Goal: Navigation & Orientation: Find specific page/section

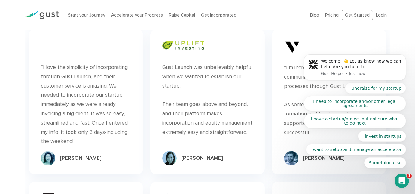
scroll to position [1954, 0]
click at [331, 15] on body "Welcome! 👋 Let us know how we can help. Are you here to: Gust Helper • 1m ago F…" at bounding box center [354, 68] width 115 height 213
click at [328, 14] on body "Welcome! 👋 Let us know how we can help. Are you here to: Gust Helper • 1m ago F…" at bounding box center [354, 68] width 115 height 213
click at [331, 13] on body "Welcome! 👋 Let us know how we can help. Are you here to: Gust Helper • 1m ago F…" at bounding box center [354, 68] width 115 height 213
click at [356, 15] on body "Welcome! 👋 Let us know how we can help. Are you here to: Gust Helper • 1m ago F…" at bounding box center [354, 68] width 115 height 213
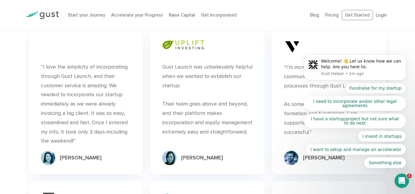
click at [329, 15] on body "Welcome! 👋 Let us know how we can help. Are you here to: Gust Helper • 1m ago F…" at bounding box center [354, 68] width 115 height 213
click at [221, 18] on li "Get Incorporated" at bounding box center [218, 15] width 35 height 7
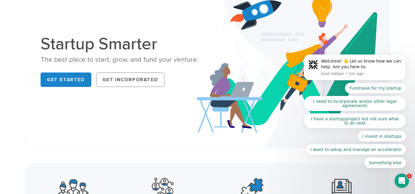
scroll to position [0, 0]
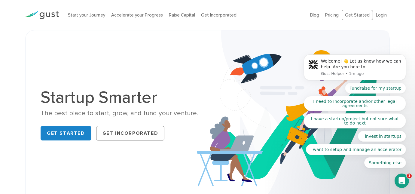
click at [331, 15] on body "Welcome! 👋 Let us know how we can help. Are you here to: Gust Helper • 1m ago F…" at bounding box center [354, 68] width 115 height 213
click at [313, 14] on body "Welcome! 👋 Let us know how we can help. Are you here to: Gust Helper • 1m ago F…" at bounding box center [354, 68] width 115 height 213
click at [225, 14] on link "Get Incorporated" at bounding box center [218, 14] width 35 height 5
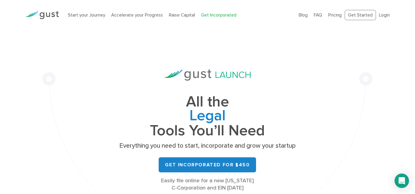
click at [171, 14] on link "Raise Capital" at bounding box center [182, 14] width 26 height 5
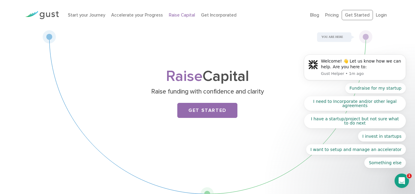
click at [331, 14] on body "Welcome! 👋 Let us know how we can help. Are you here to: Gust Helper • 1m ago F…" at bounding box center [354, 68] width 115 height 213
click at [356, 15] on body "Welcome! 👋 Let us know how we can help. Are you here to: Gust Helper • 1m ago F…" at bounding box center [354, 68] width 115 height 213
